Goal: Information Seeking & Learning: Learn about a topic

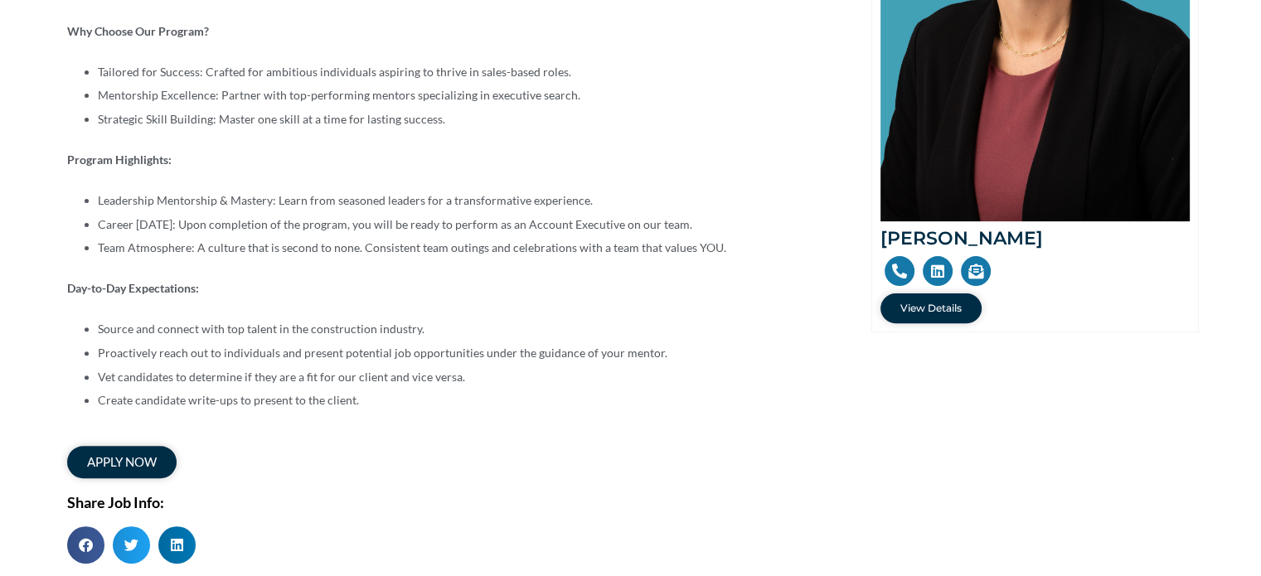
scroll to position [504, 0]
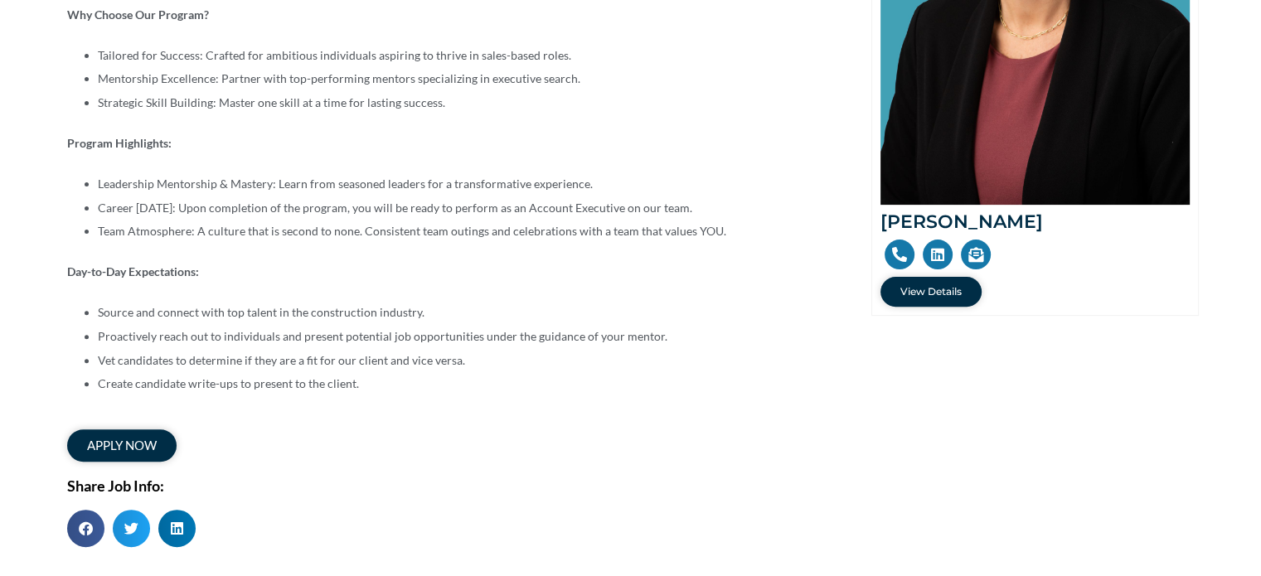
click at [470, 198] on li "Career Ascension: Upon completion of the program, you will be ready to perform …" at bounding box center [460, 208] width 724 height 24
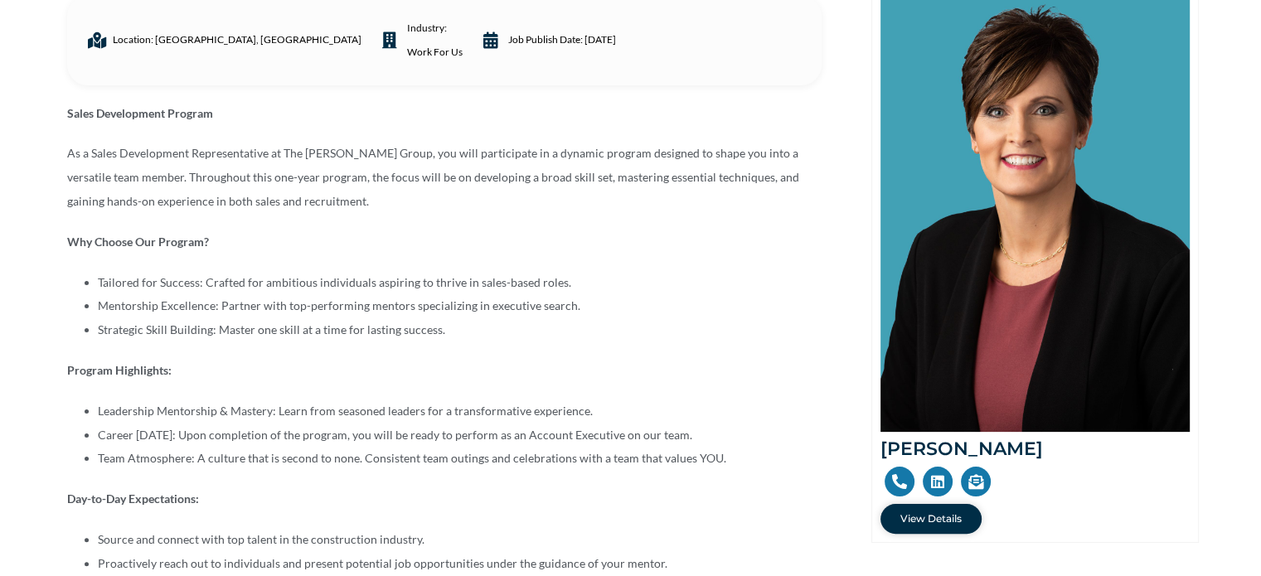
scroll to position [0, 0]
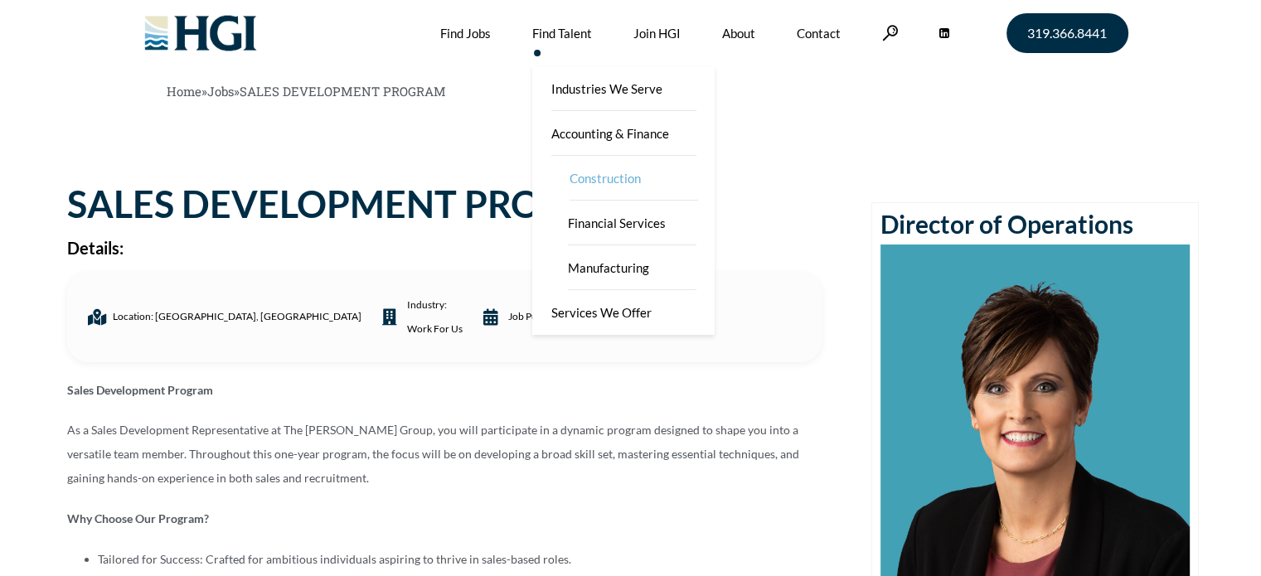
click at [596, 164] on link "Construction" at bounding box center [633, 178] width 166 height 45
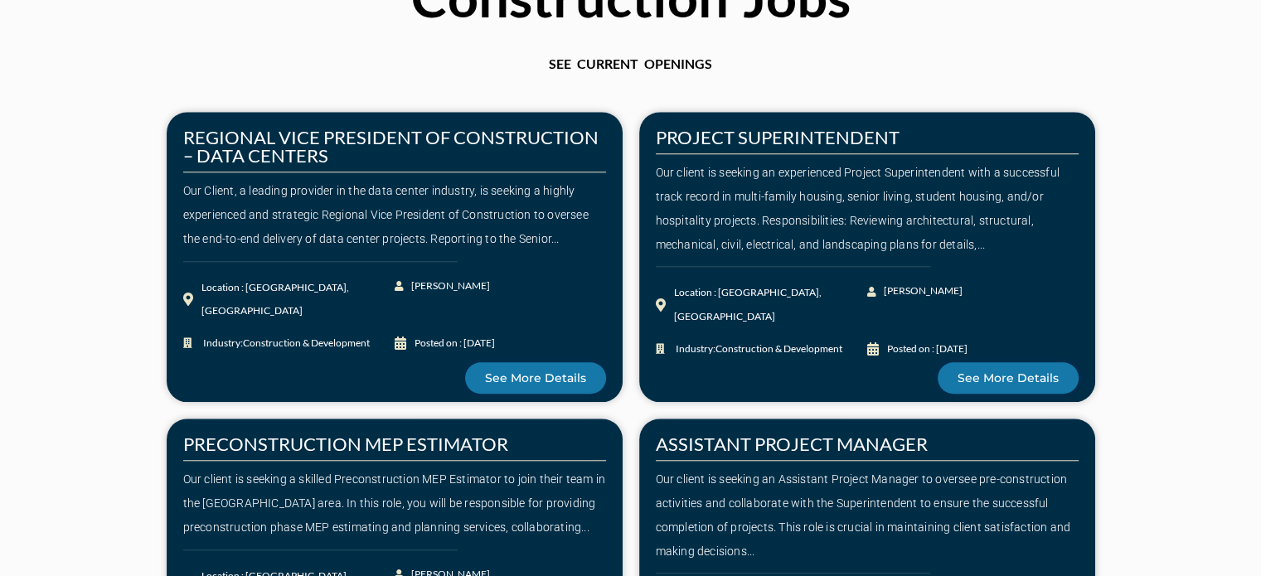
scroll to position [1419, 0]
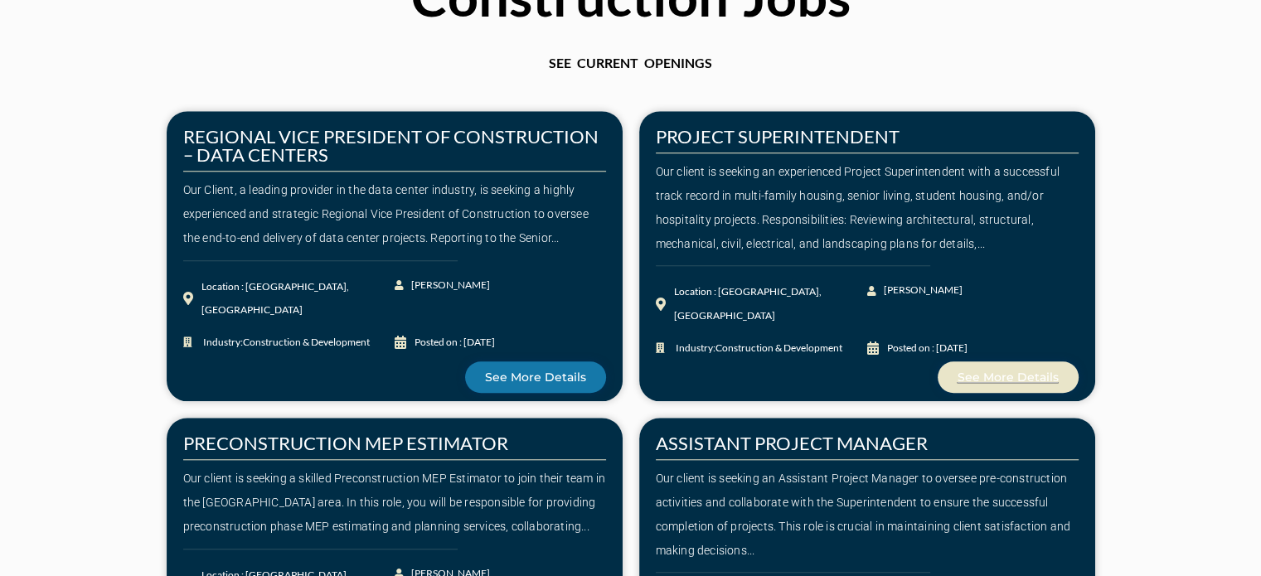
click at [983, 383] on span "See More Details" at bounding box center [1008, 377] width 101 height 12
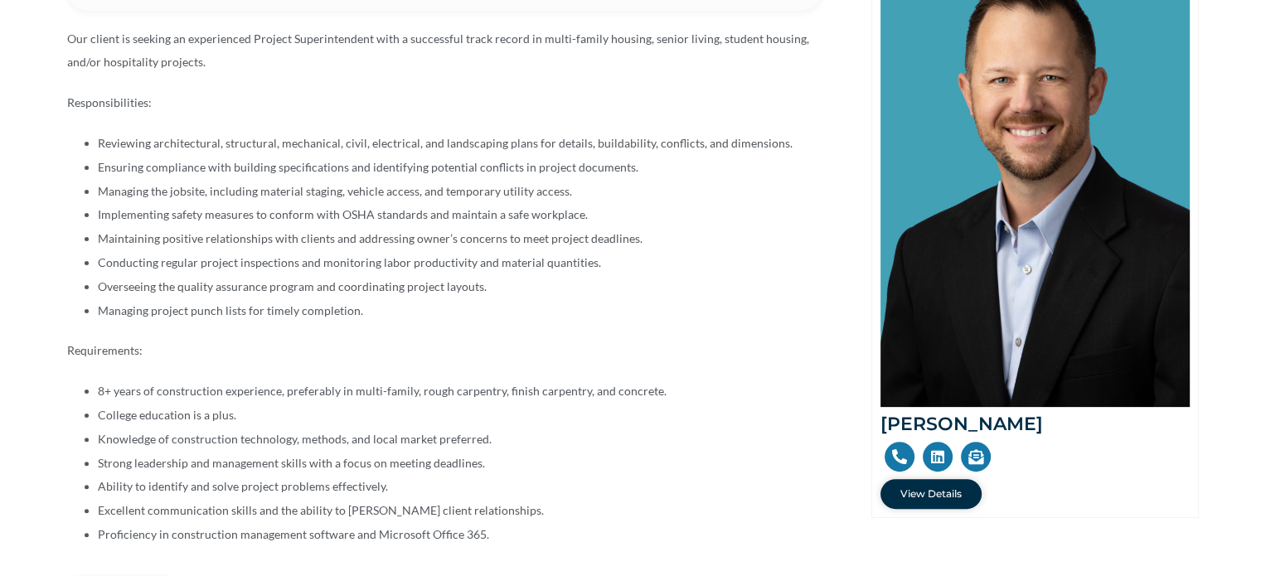
scroll to position [192, 0]
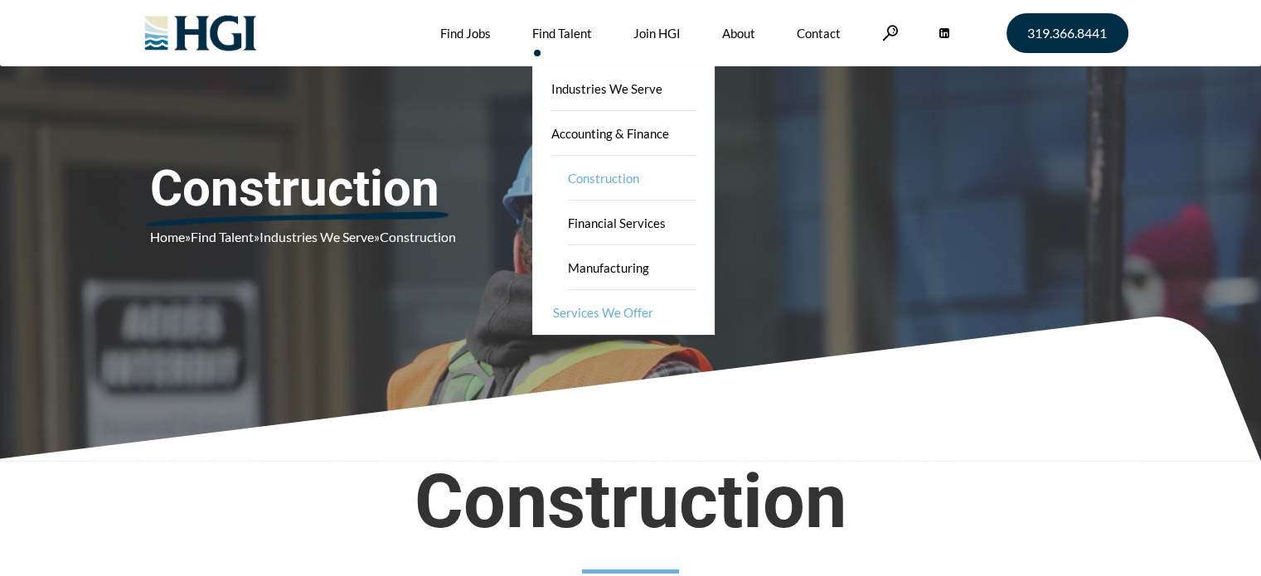
click at [610, 312] on link "Services We Offer" at bounding box center [625, 312] width 182 height 45
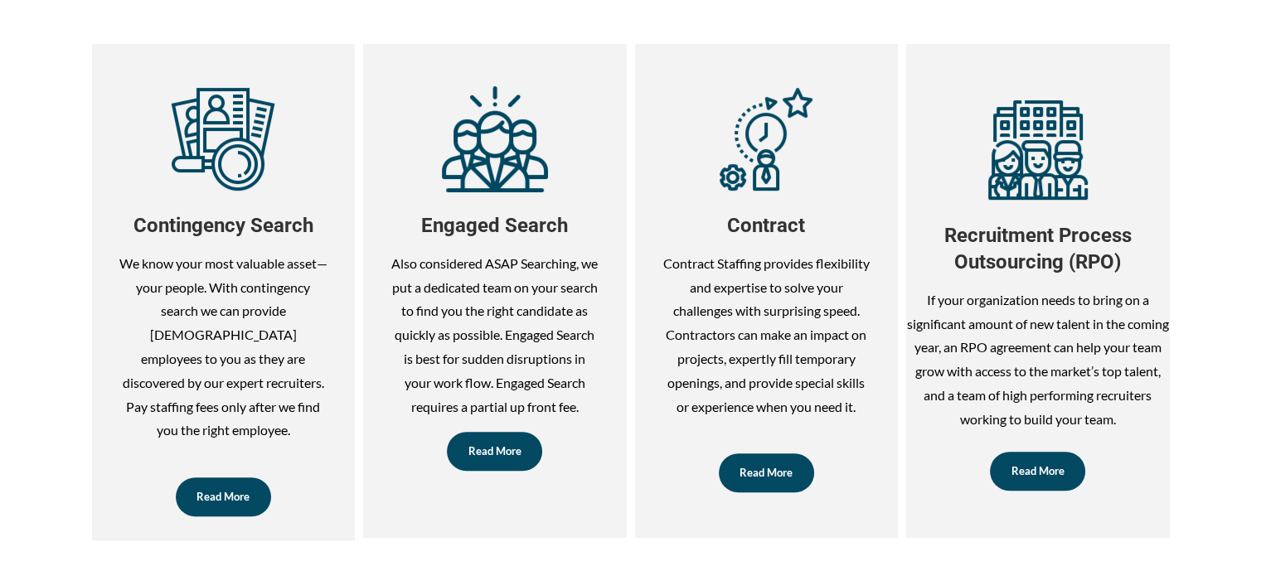
scroll to position [703, 0]
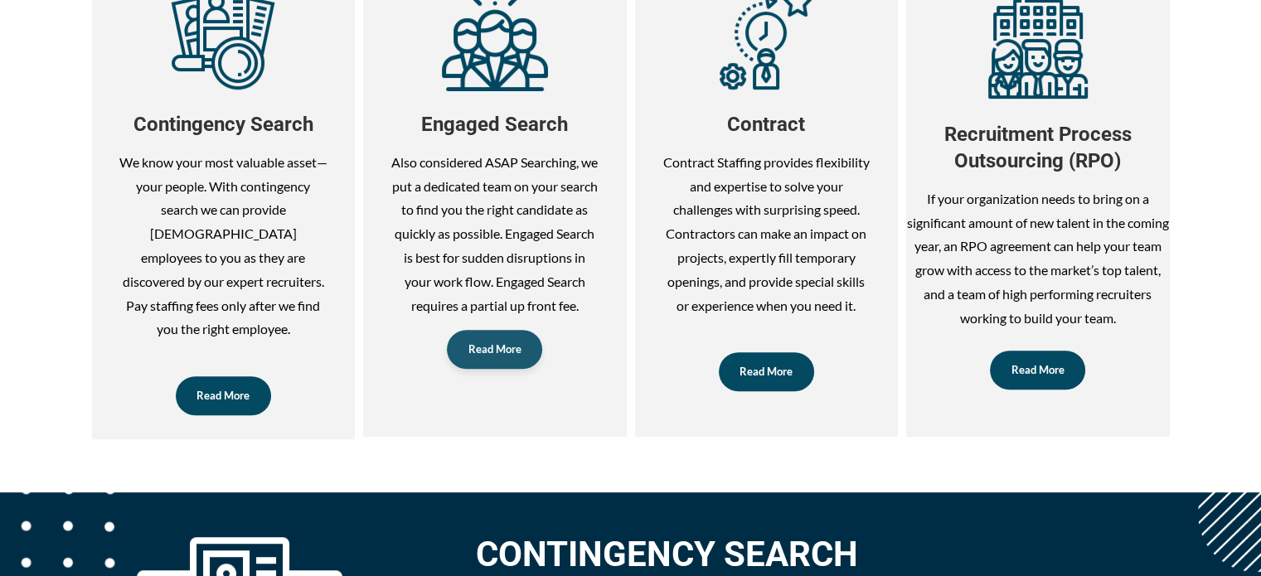
click at [518, 355] on span "Read More" at bounding box center [494, 349] width 53 height 11
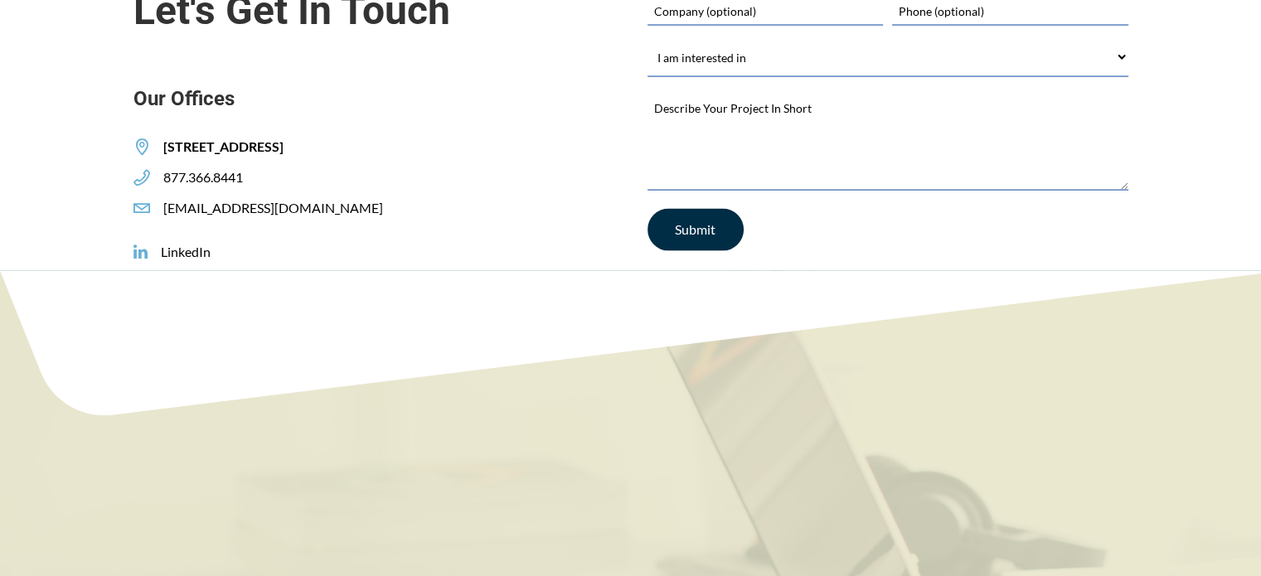
scroll to position [3521, 0]
